Goal: Task Accomplishment & Management: Complete application form

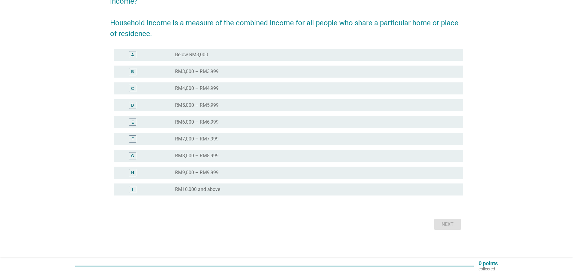
scroll to position [69, 0]
click at [134, 188] on div "I" at bounding box center [132, 189] width 7 height 7
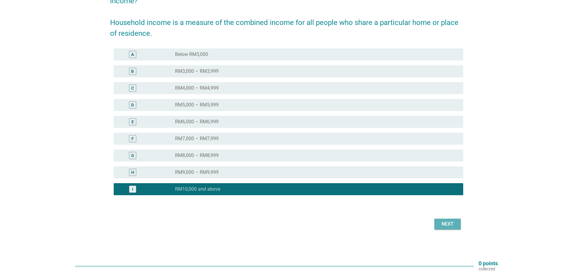
click at [442, 222] on div "Next" at bounding box center [447, 224] width 17 height 7
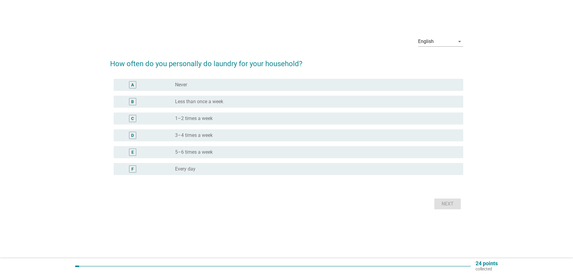
scroll to position [0, 0]
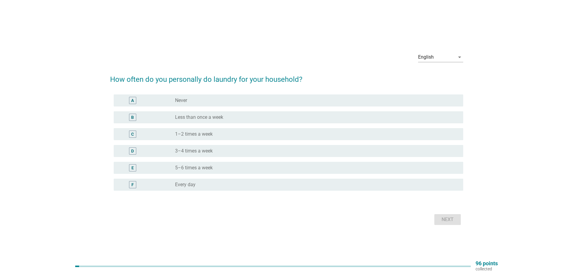
click at [133, 134] on div "C" at bounding box center [132, 134] width 3 height 6
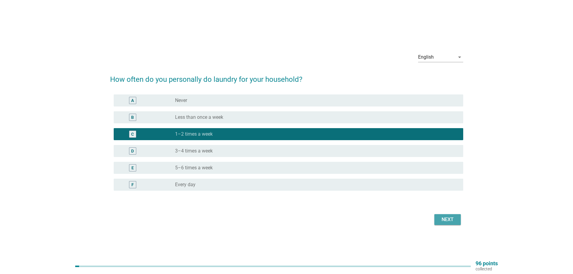
click at [442, 222] on div "Next" at bounding box center [447, 219] width 17 height 7
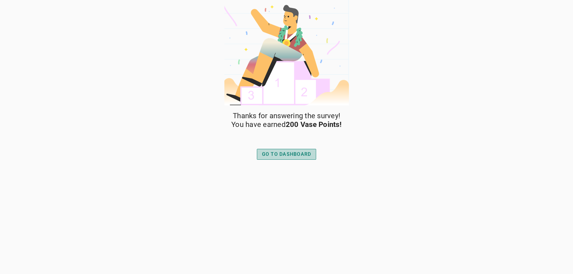
click at [289, 157] on div "GO TO DASHBOARD" at bounding box center [286, 154] width 49 height 7
